Goal: Transaction & Acquisition: Purchase product/service

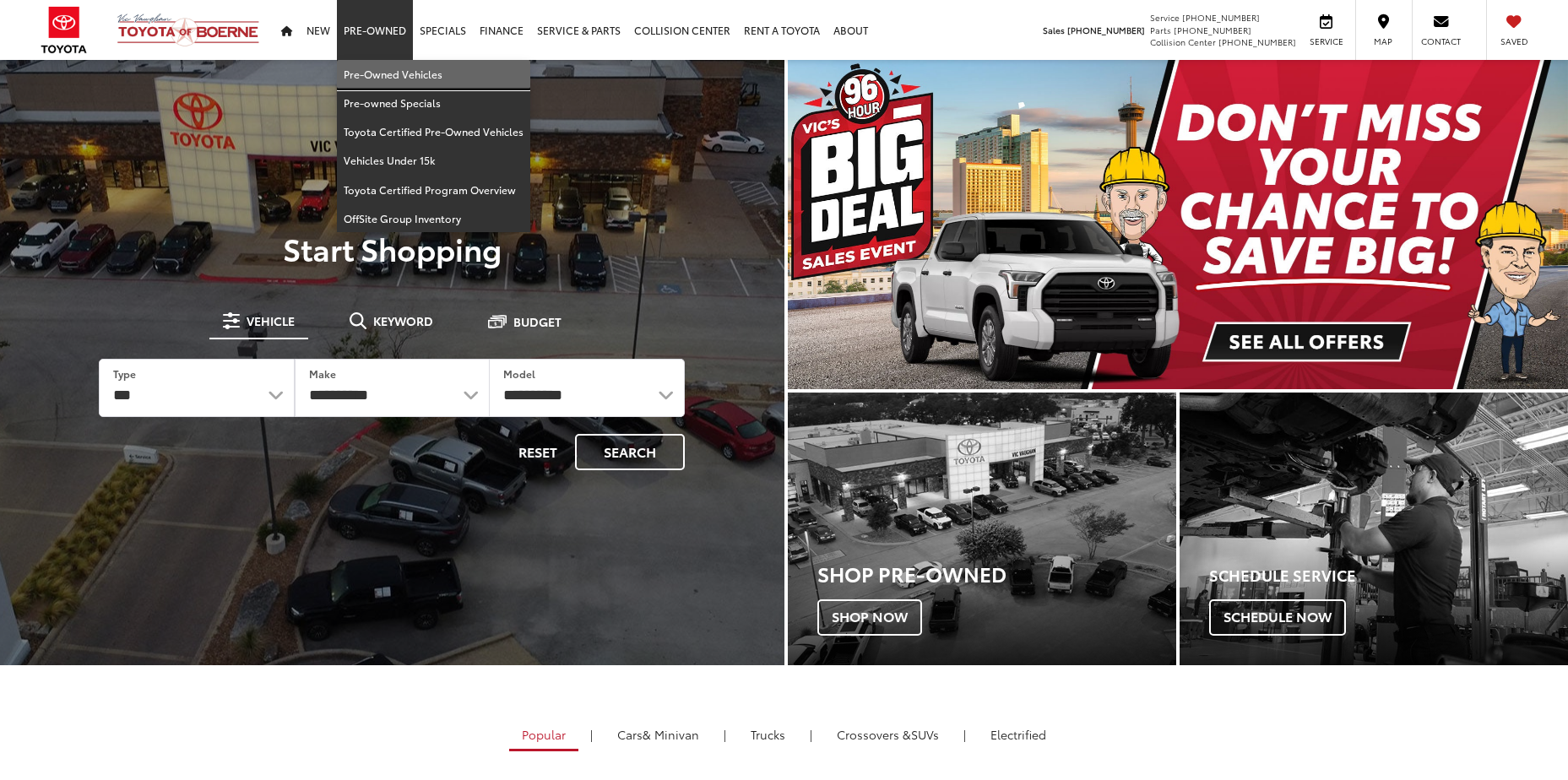
click at [375, 75] on link "Pre-Owned Vehicles" at bounding box center [434, 74] width 193 height 28
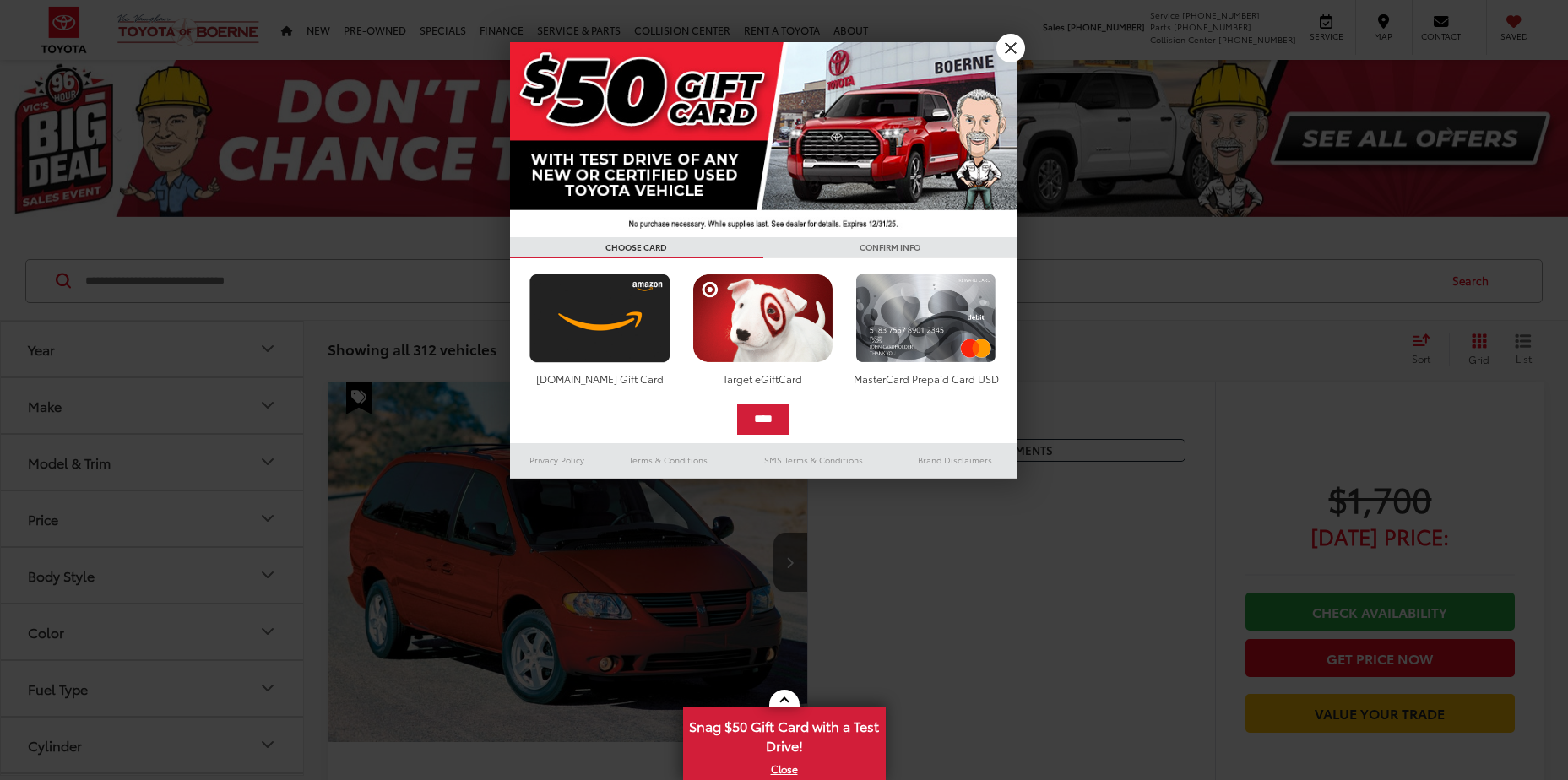
click at [99, 500] on div at bounding box center [784, 390] width 1568 height 780
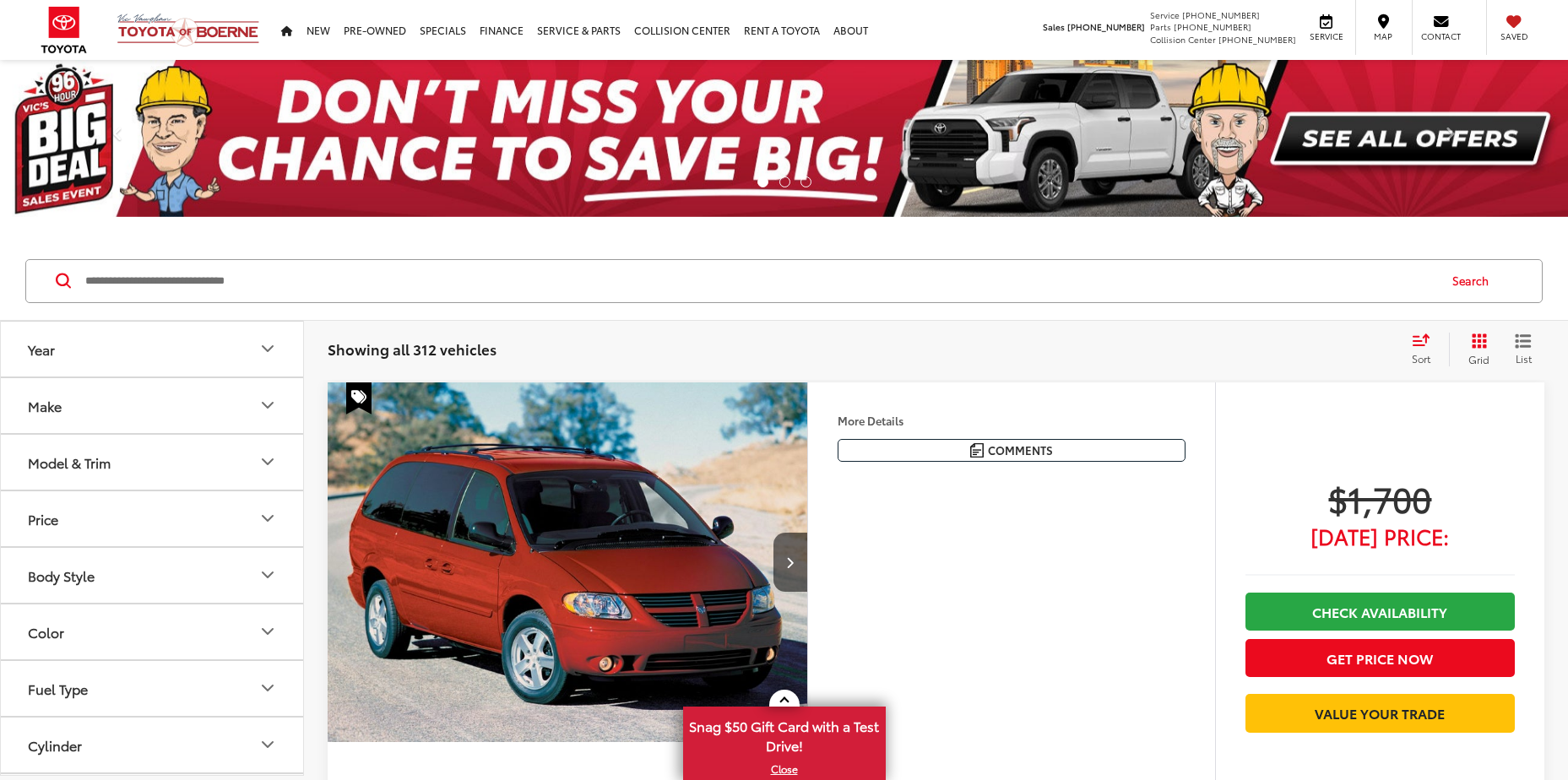
click at [266, 411] on icon "Make" at bounding box center [267, 405] width 20 height 20
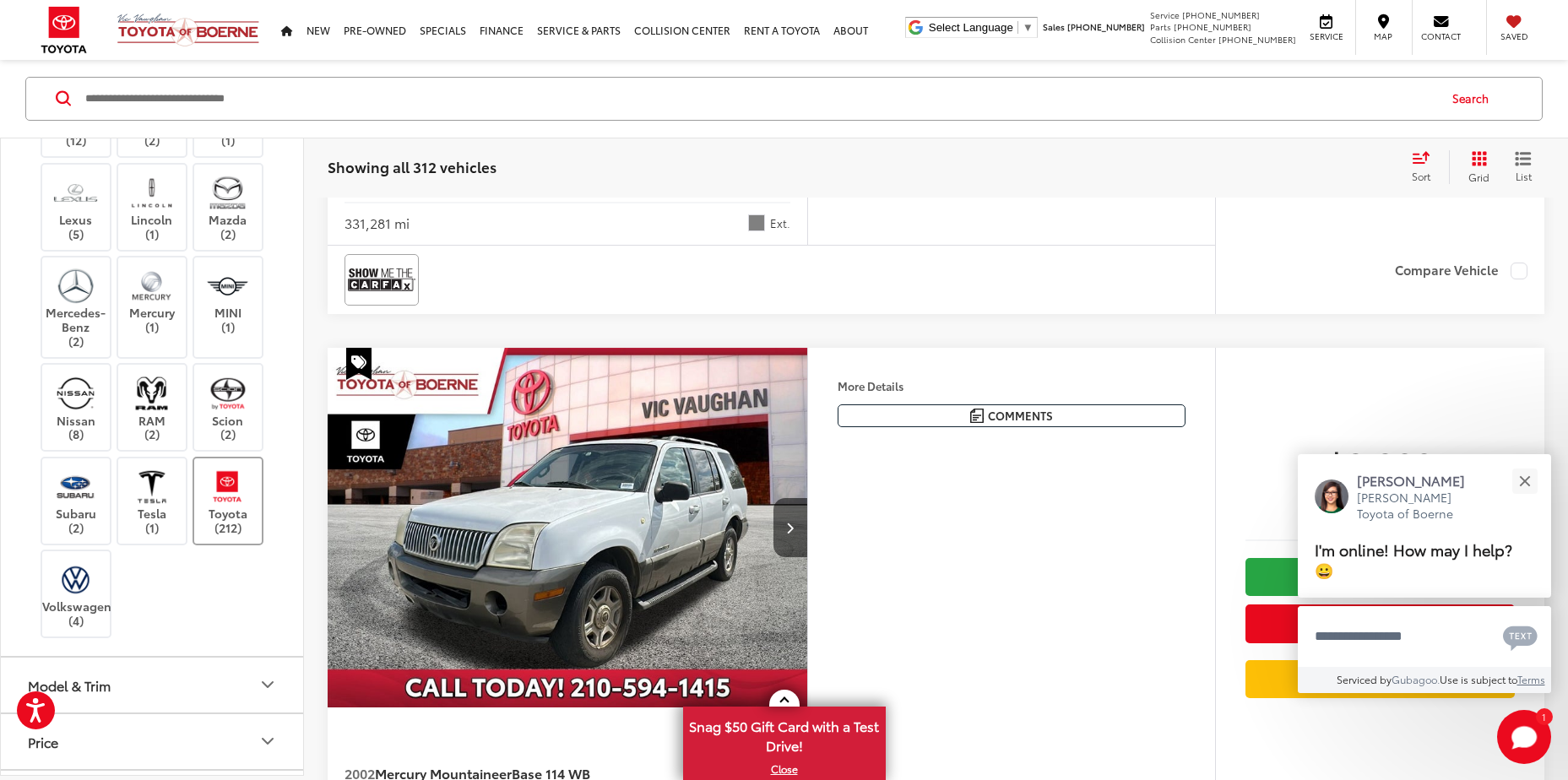
scroll to position [647, 0]
click at [228, 535] on label "Toyota (212)" at bounding box center [228, 504] width 68 height 68
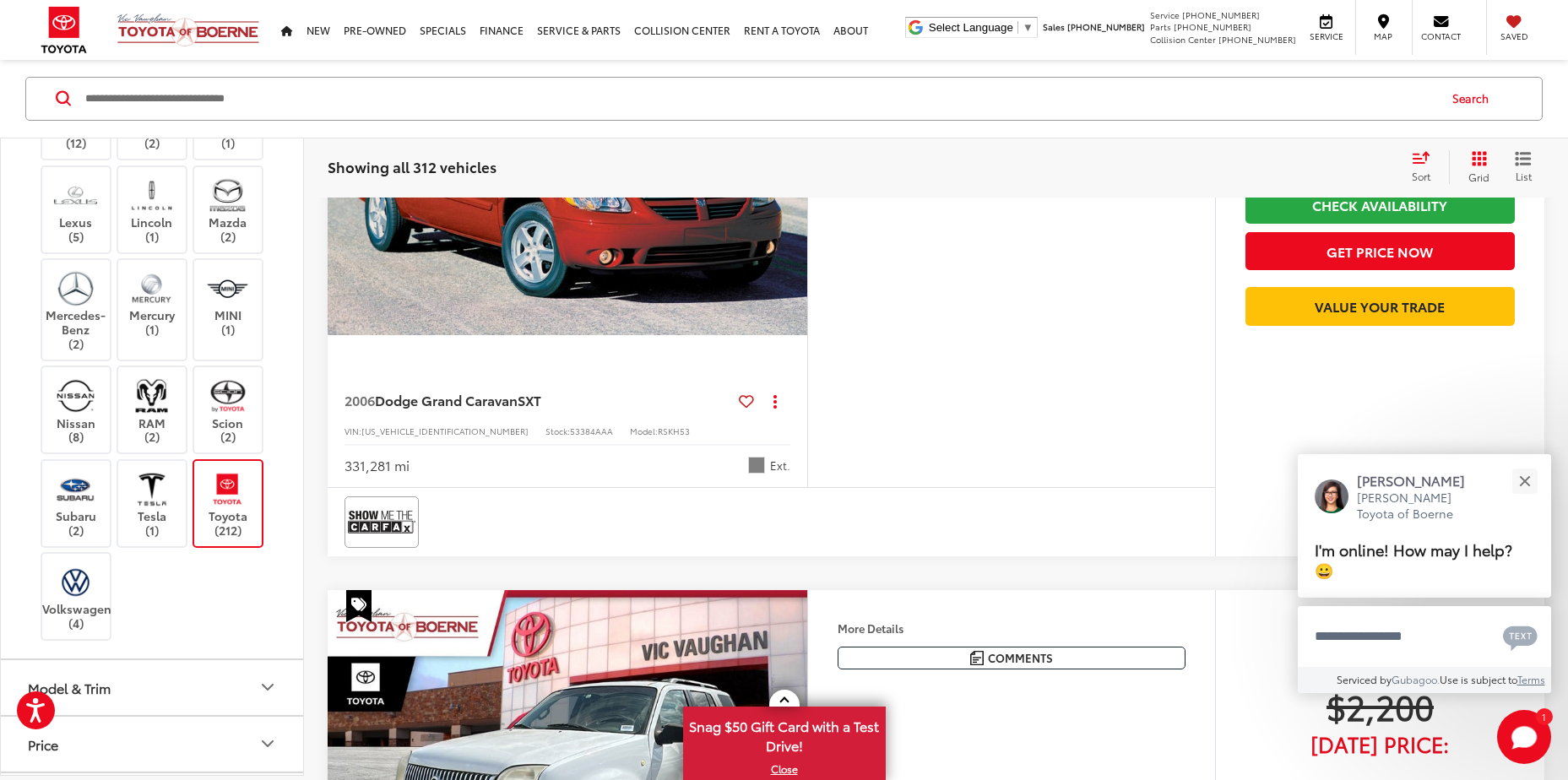
scroll to position [182, 0]
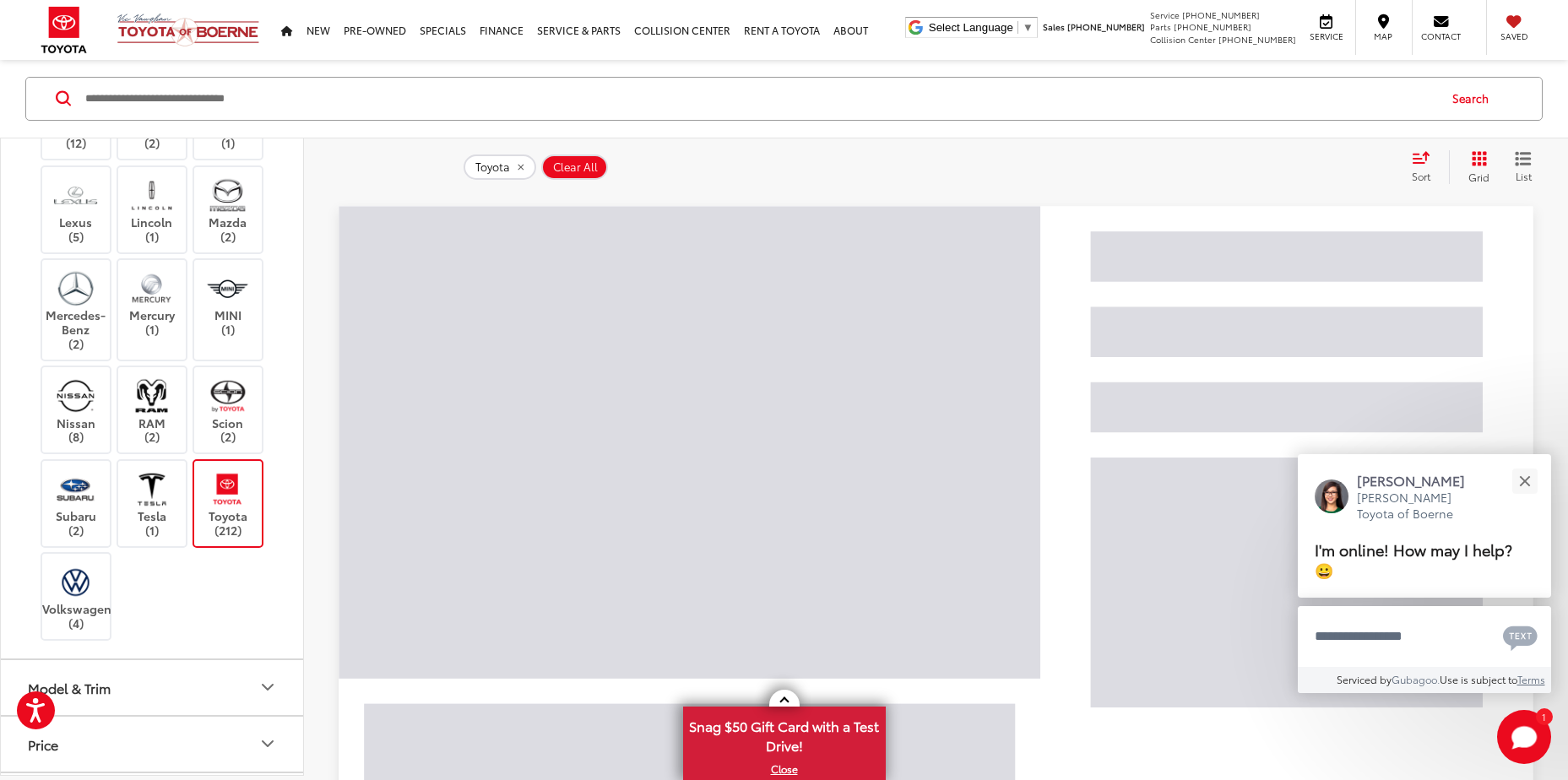
click at [263, 679] on icon "Model & Trim" at bounding box center [267, 687] width 20 height 20
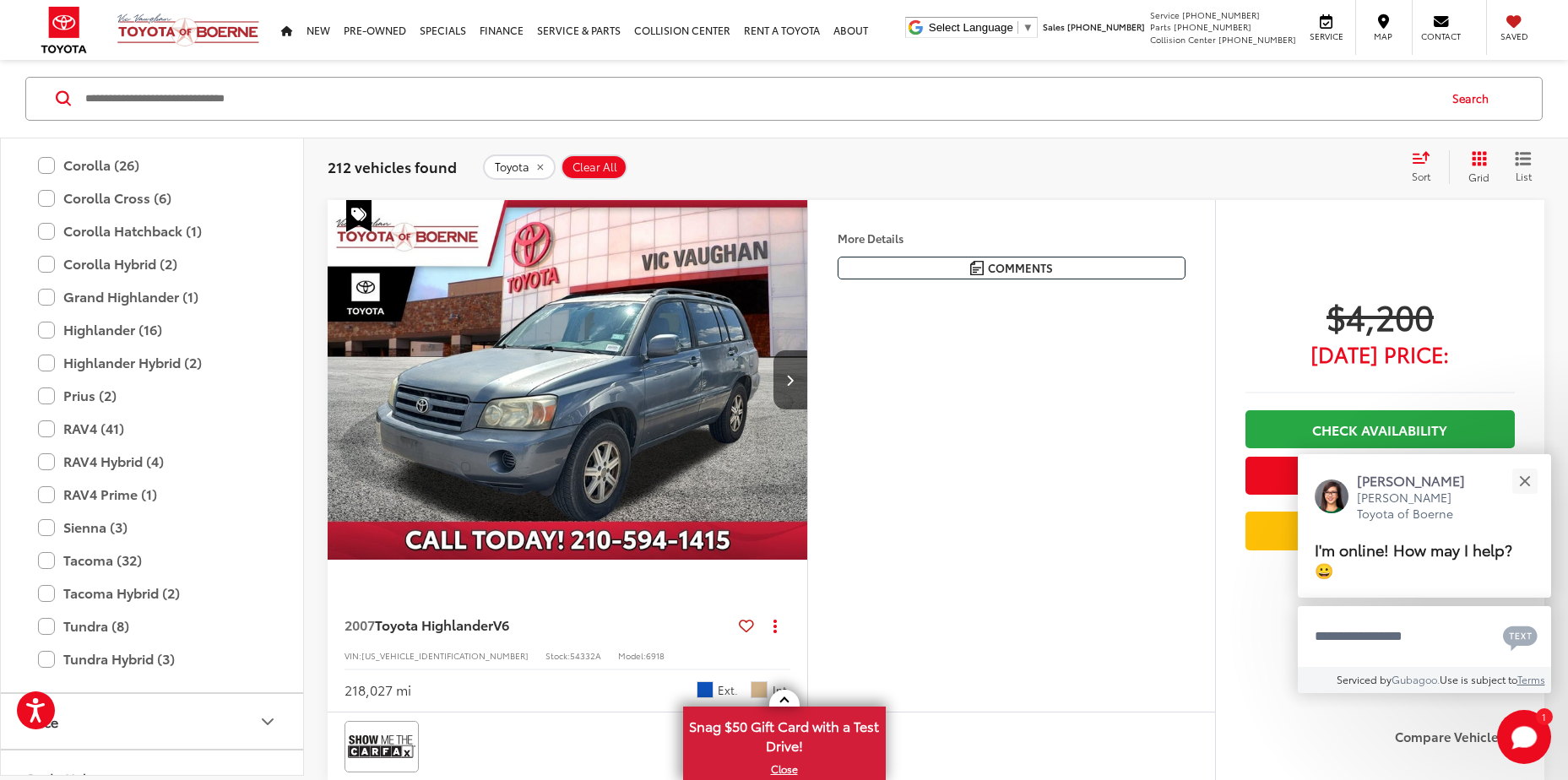
scroll to position [1473, 0]
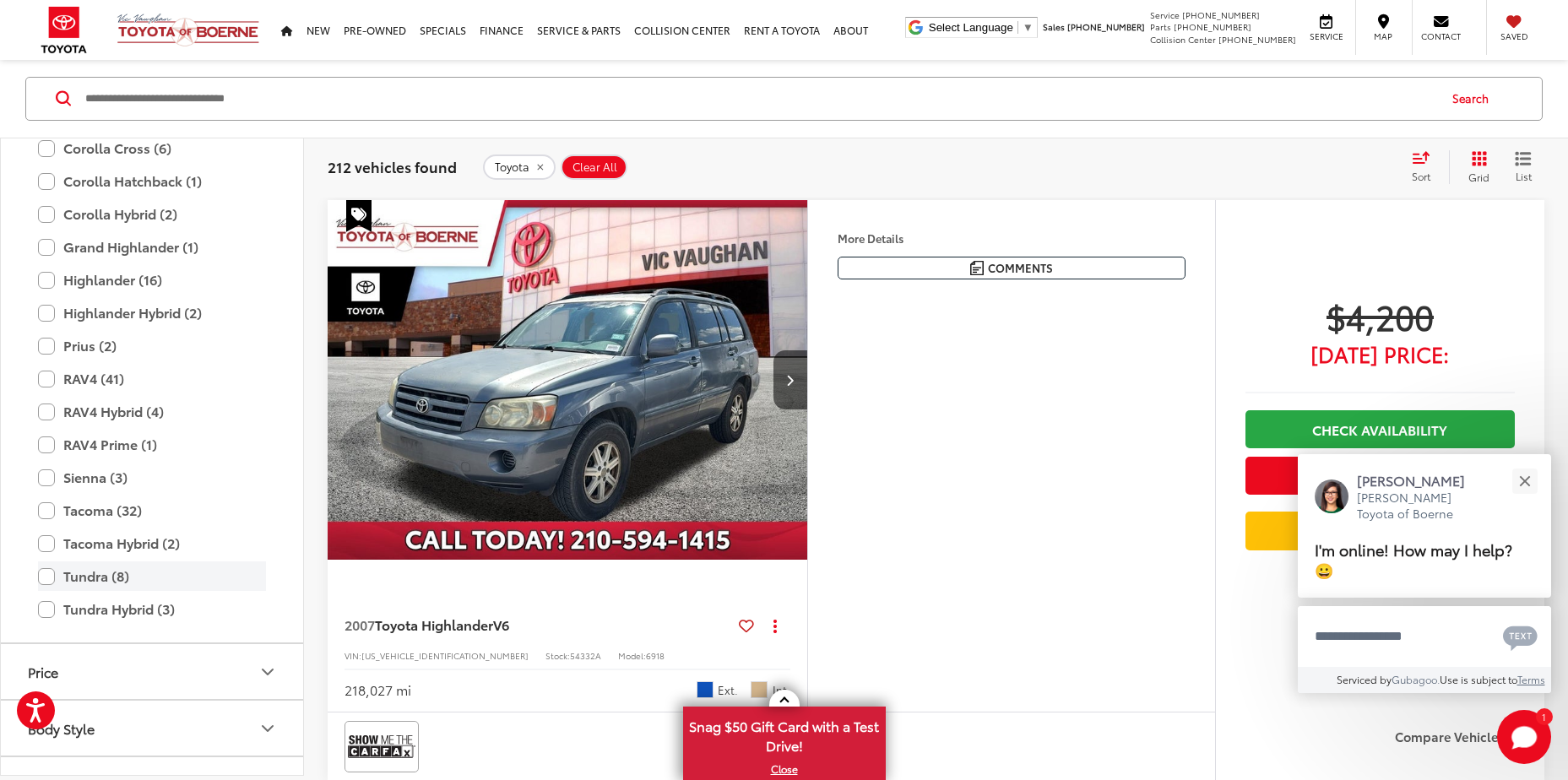
click at [41, 571] on label "Tundra (8)" at bounding box center [152, 577] width 228 height 29
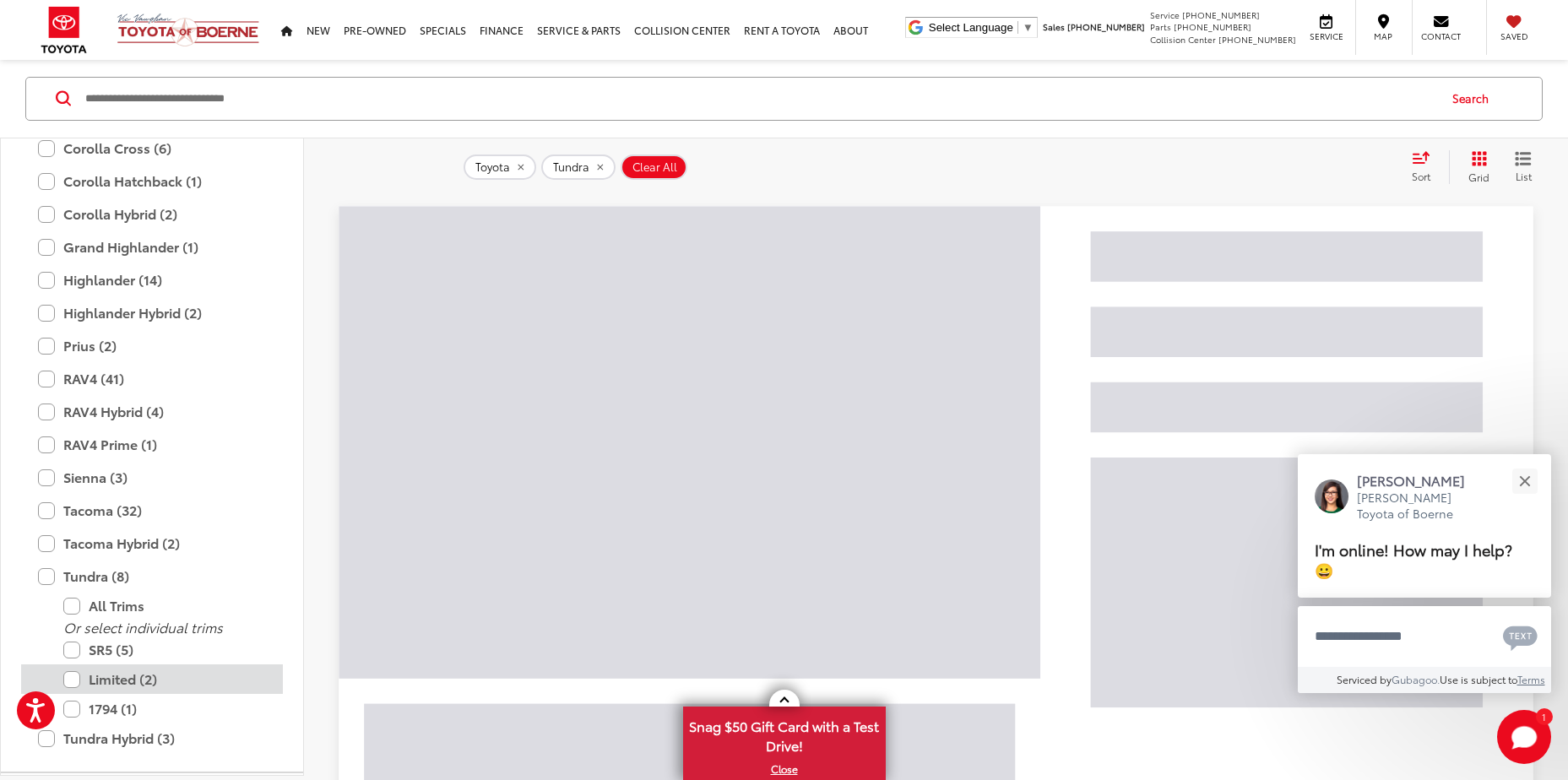
click at [73, 682] on label "Limited (2)" at bounding box center [165, 681] width 203 height 29
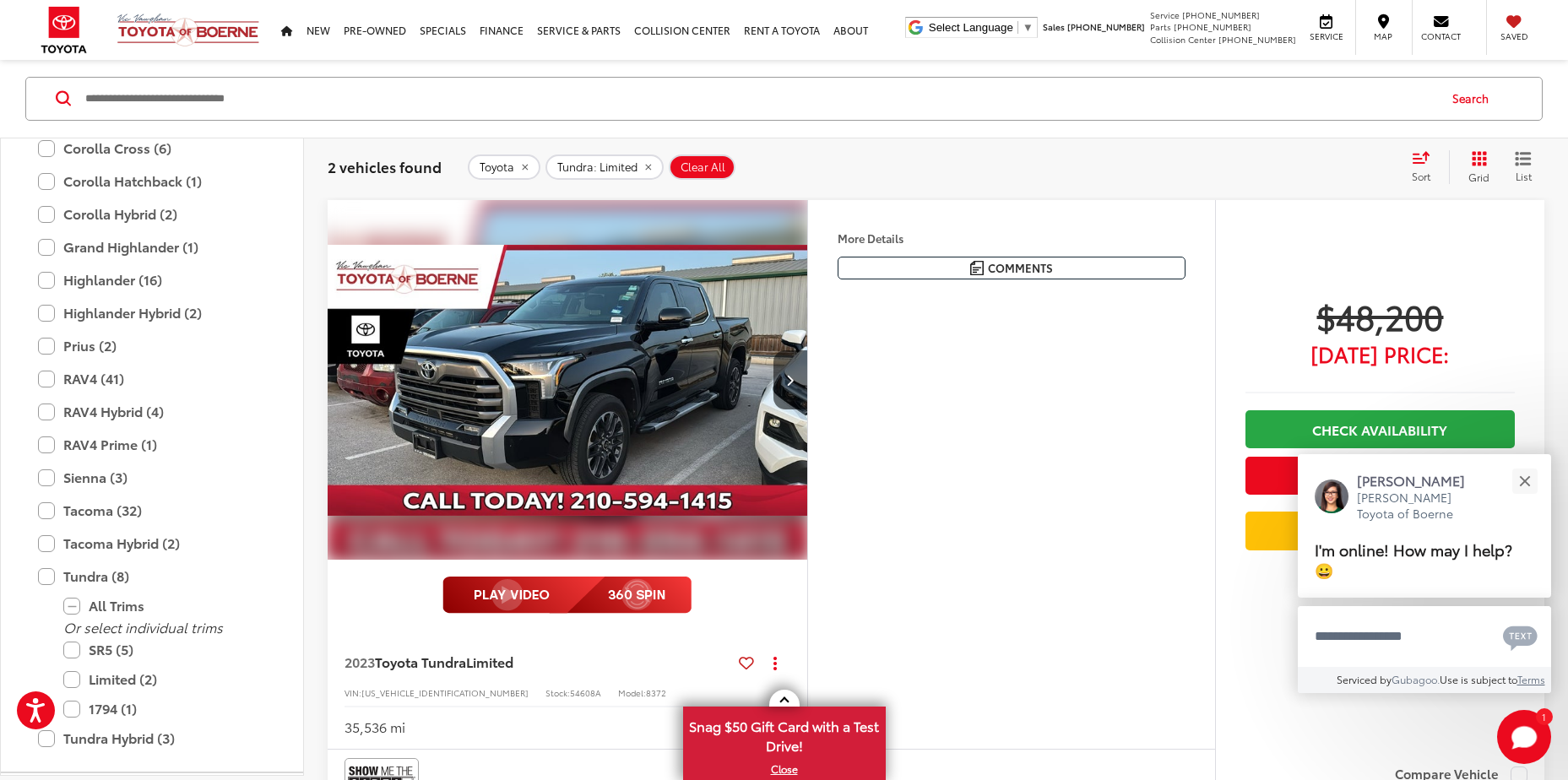
scroll to position [104, 0]
click at [644, 350] on img "2023 Toyota Tundra Limited 0" at bounding box center [567, 380] width 482 height 362
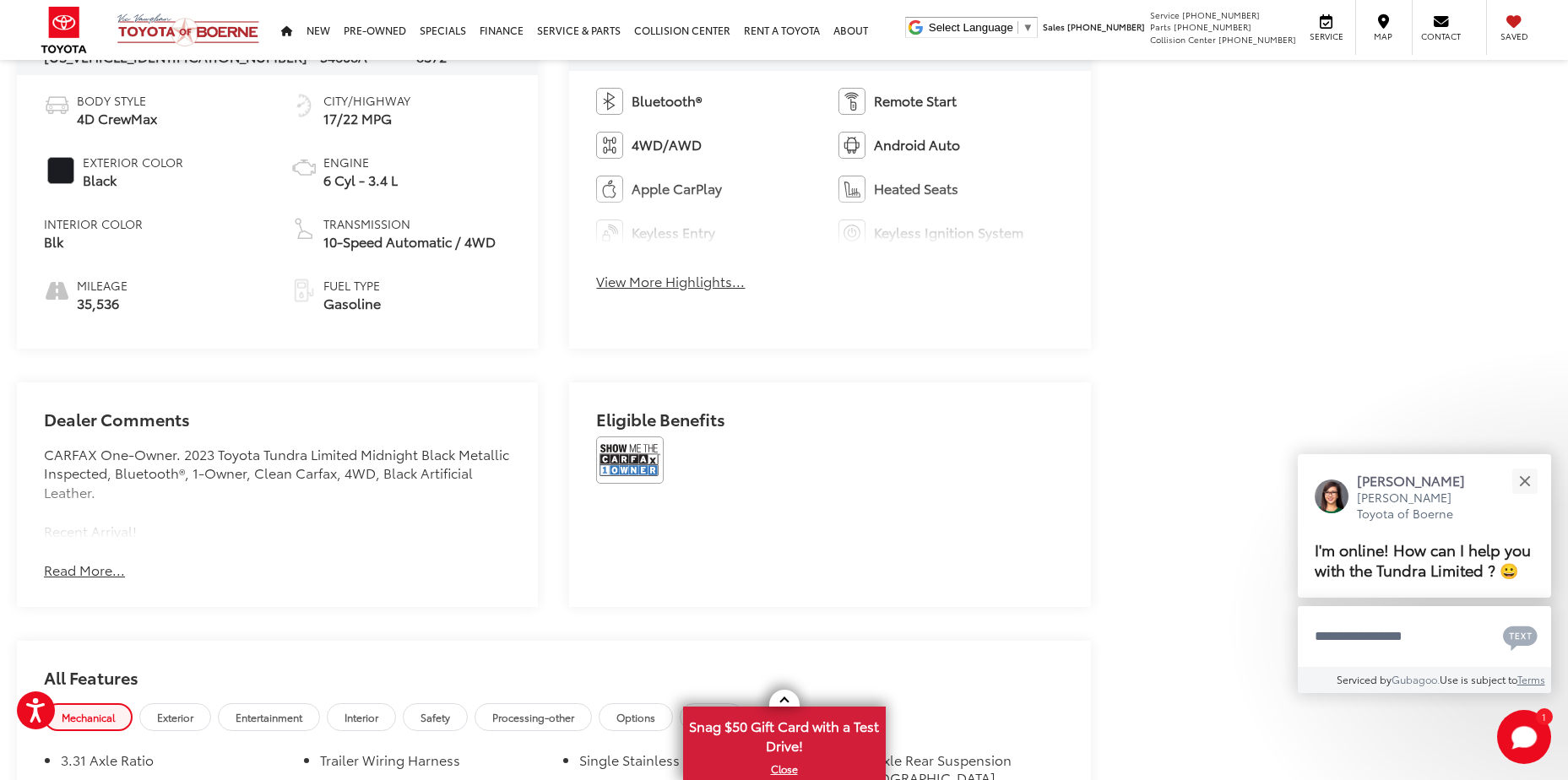
scroll to position [912, 0]
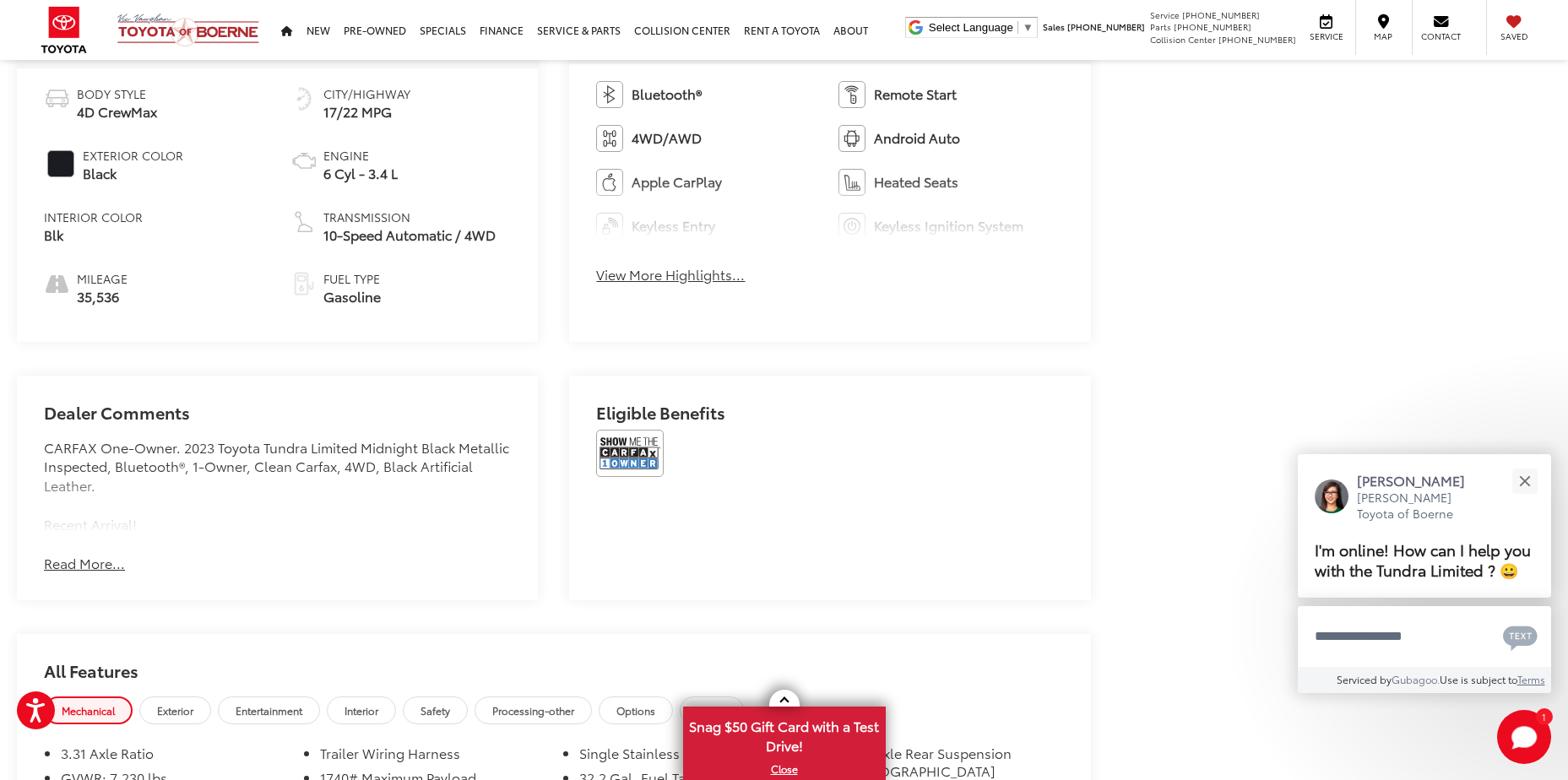
click at [77, 563] on button "Read More..." at bounding box center [84, 564] width 81 height 20
click at [72, 564] on button "Hide Comments" at bounding box center [96, 564] width 103 height 20
click at [71, 564] on button "Read More..." at bounding box center [84, 564] width 81 height 20
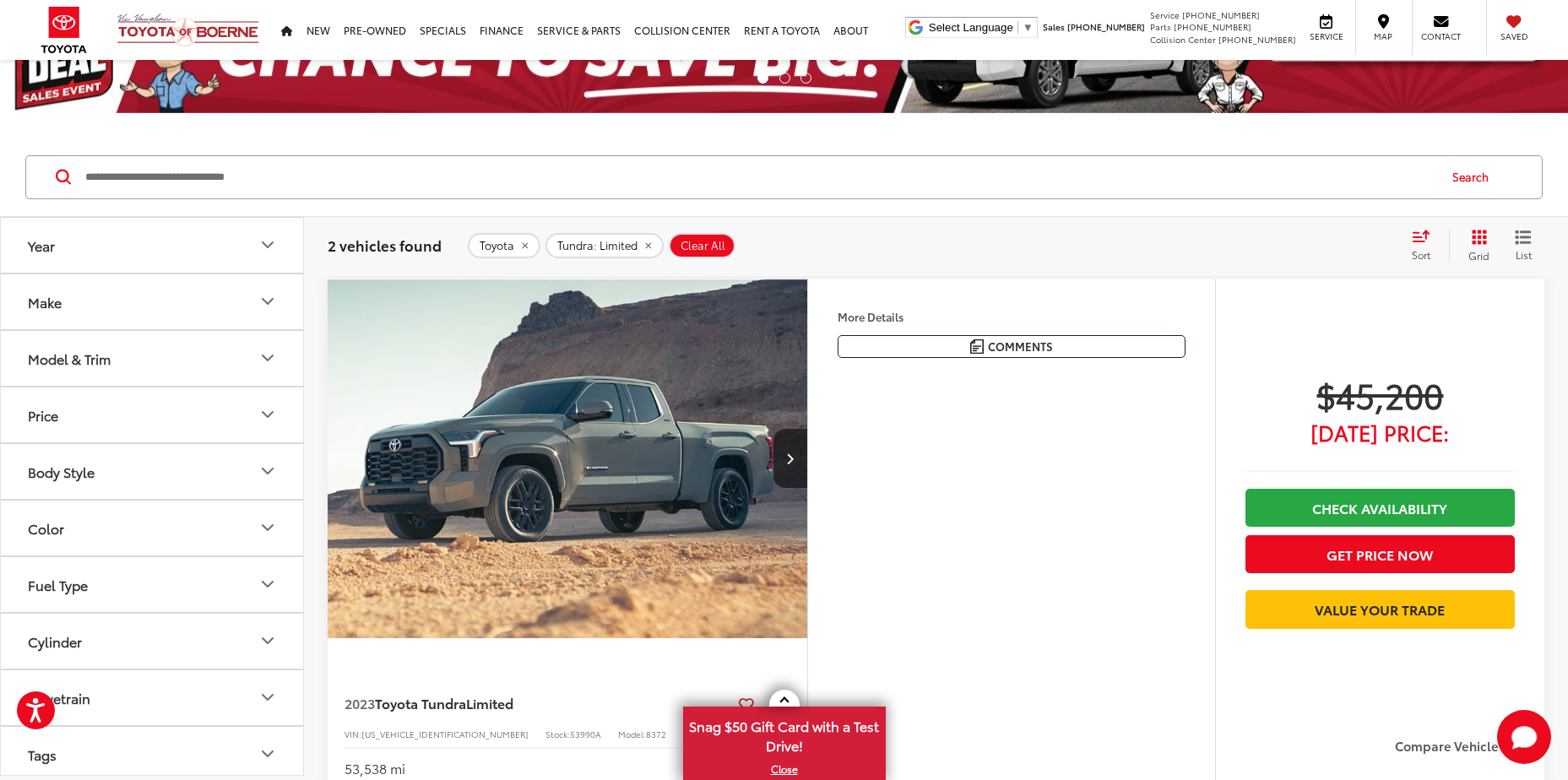
scroll to position [182, 0]
